Goal: Find specific page/section: Find specific page/section

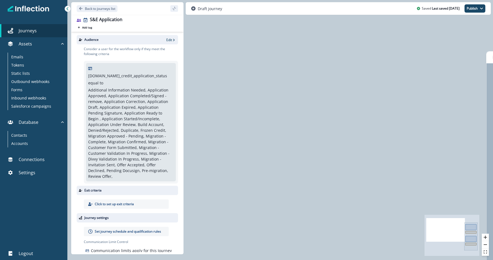
click at [315, 104] on div "0 user has entered the journey Nested journey Send email Email asset changed, j…" at bounding box center [280, 130] width 426 height 260
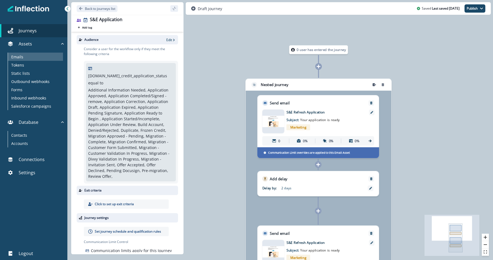
click at [30, 54] on div "Emails" at bounding box center [35, 57] width 55 height 8
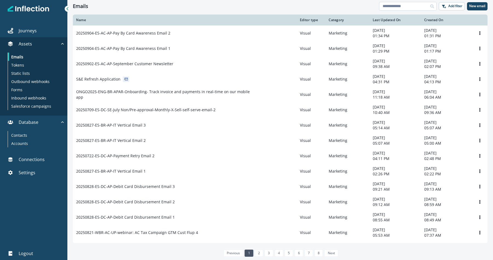
click at [401, 7] on input at bounding box center [408, 6] width 58 height 9
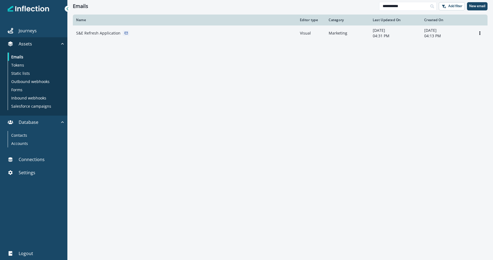
type input "**********"
click at [106, 33] on p "S&E Refresh Application" at bounding box center [98, 32] width 44 height 5
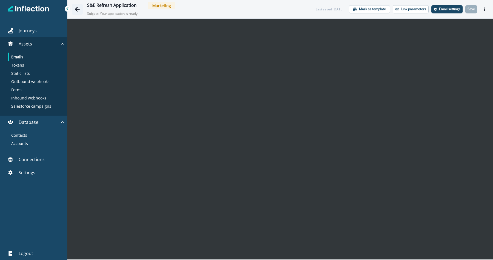
click at [78, 8] on icon "Go back" at bounding box center [76, 9] width 5 height 5
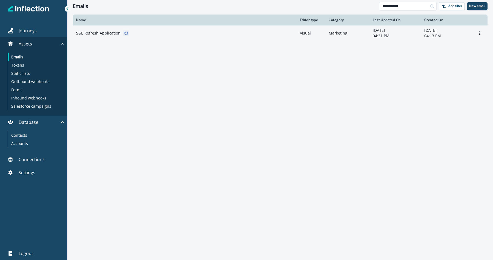
click at [210, 33] on div "S&E Refresh Application" at bounding box center [184, 32] width 217 height 5
